Goal: Task Accomplishment & Management: Manage account settings

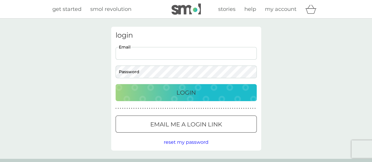
click at [151, 54] on input "Email" at bounding box center [185, 53] width 141 height 13
click at [128, 53] on input "Email" at bounding box center [185, 53] width 141 height 13
type input "[EMAIL_ADDRESS][DOMAIN_NAME]"
click at [186, 94] on p "Login" at bounding box center [185, 92] width 19 height 9
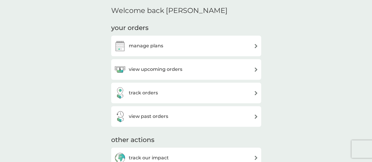
scroll to position [143, 0]
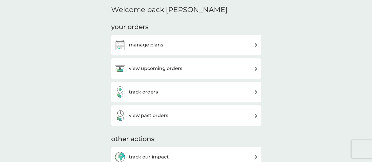
click at [254, 44] on img at bounding box center [256, 45] width 4 height 4
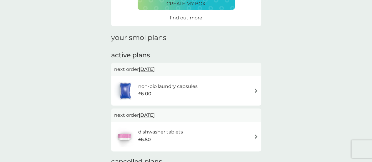
scroll to position [54, 0]
click at [214, 93] on div "non-bio laundry capsules £6.00" at bounding box center [186, 90] width 144 height 21
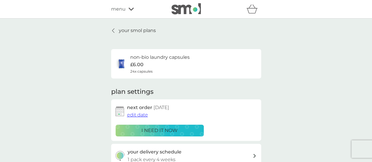
click at [113, 30] on icon at bounding box center [113, 30] width 2 height 5
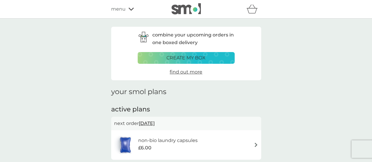
scroll to position [108, 0]
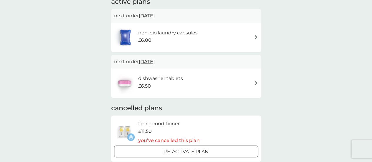
click at [160, 83] on div "£6.50" at bounding box center [160, 86] width 45 height 8
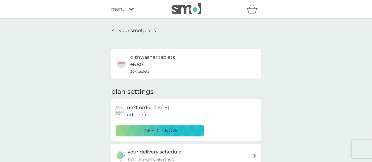
click at [253, 13] on icon "basket" at bounding box center [251, 10] width 10 height 5
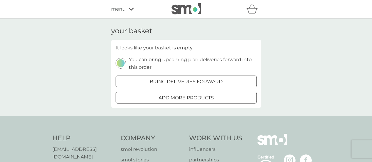
click at [307, 57] on div "your basket It looks like your basket is empty. You can bring upcoming plan del…" at bounding box center [186, 68] width 372 height 98
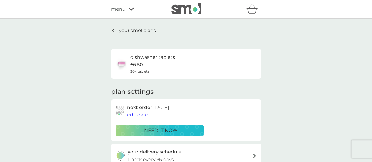
click at [130, 10] on icon at bounding box center [130, 9] width 5 height 3
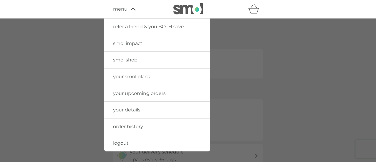
click at [132, 110] on span "your details" at bounding box center [126, 110] width 27 height 6
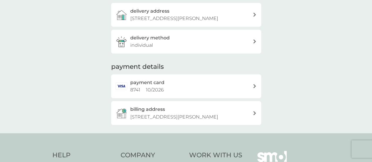
scroll to position [98, 0]
click at [254, 88] on icon at bounding box center [254, 86] width 3 height 4
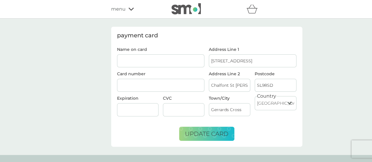
scroll to position [5, 0]
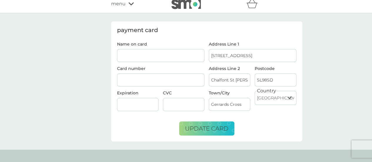
click at [145, 82] on div at bounding box center [161, 79] width 88 height 13
type input "Mrs A J Fischer"
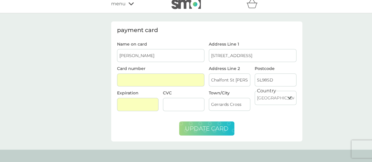
click at [208, 127] on span "update card" at bounding box center [206, 128] width 43 height 7
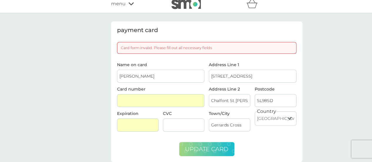
scroll to position [0, 0]
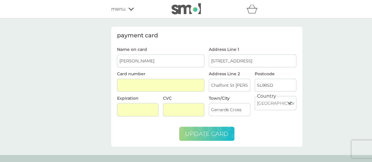
click at [202, 133] on span "update card" at bounding box center [206, 133] width 43 height 7
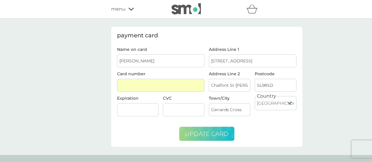
click at [203, 130] on span "update card" at bounding box center [206, 133] width 43 height 7
